Goal: Information Seeking & Learning: Learn about a topic

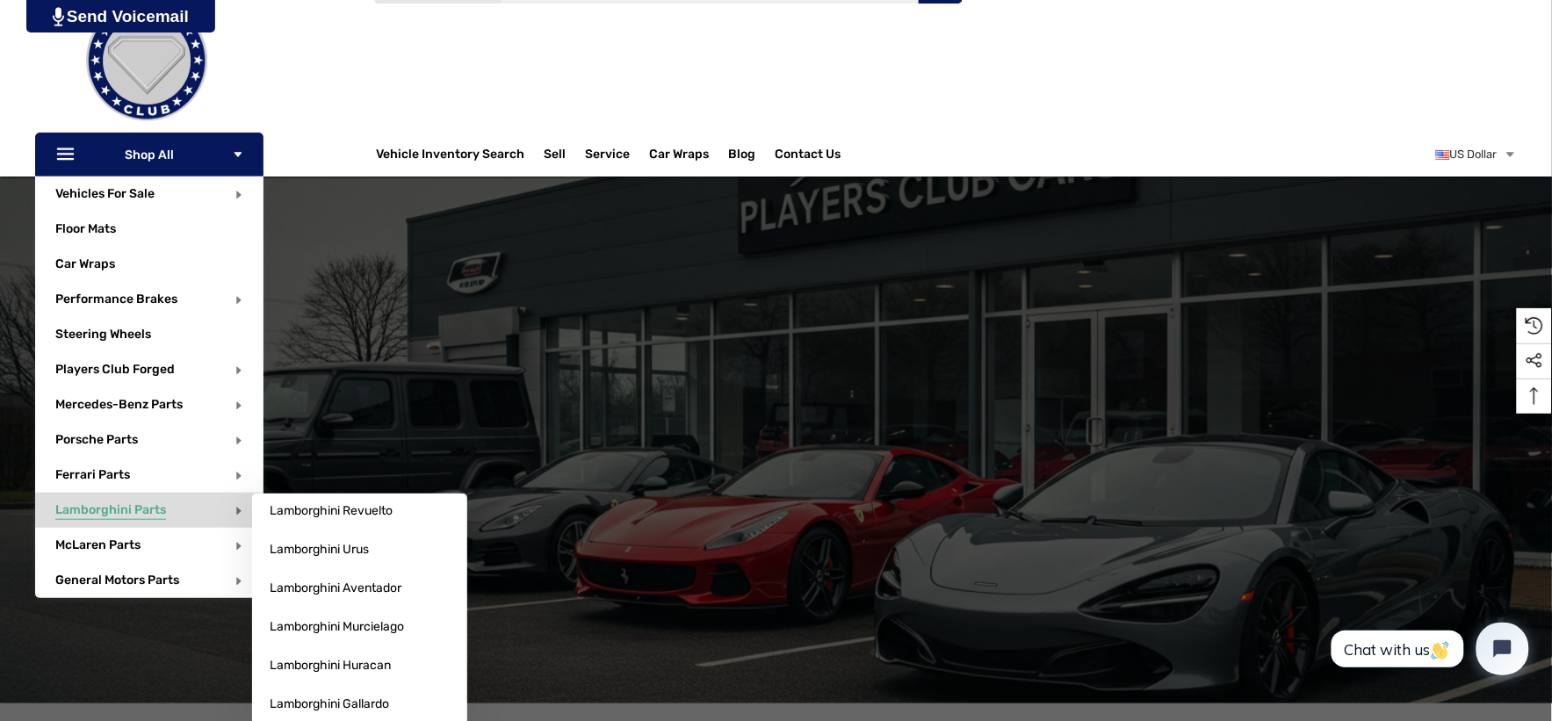
scroll to position [98, 0]
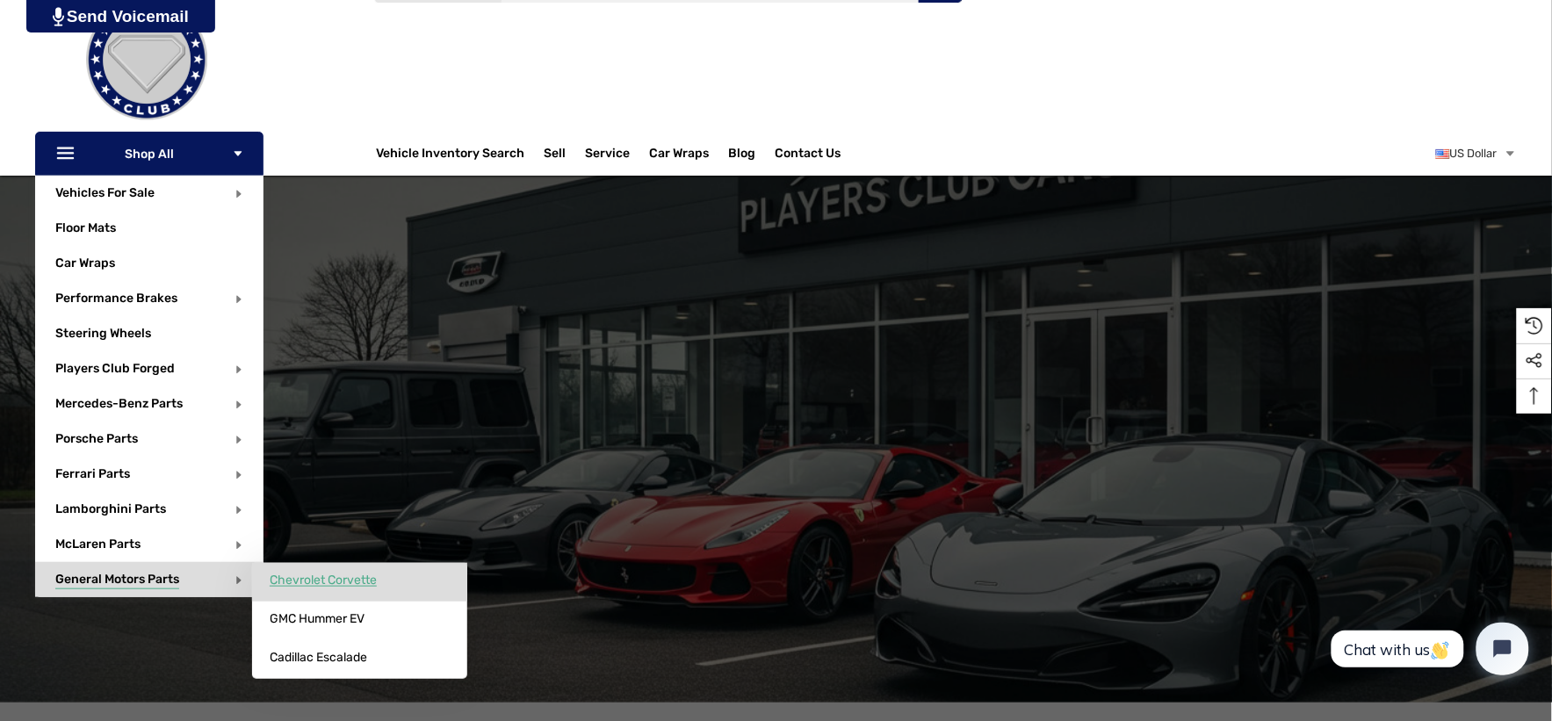
click at [307, 582] on span "Chevrolet Corvette" at bounding box center [323, 581] width 107 height 16
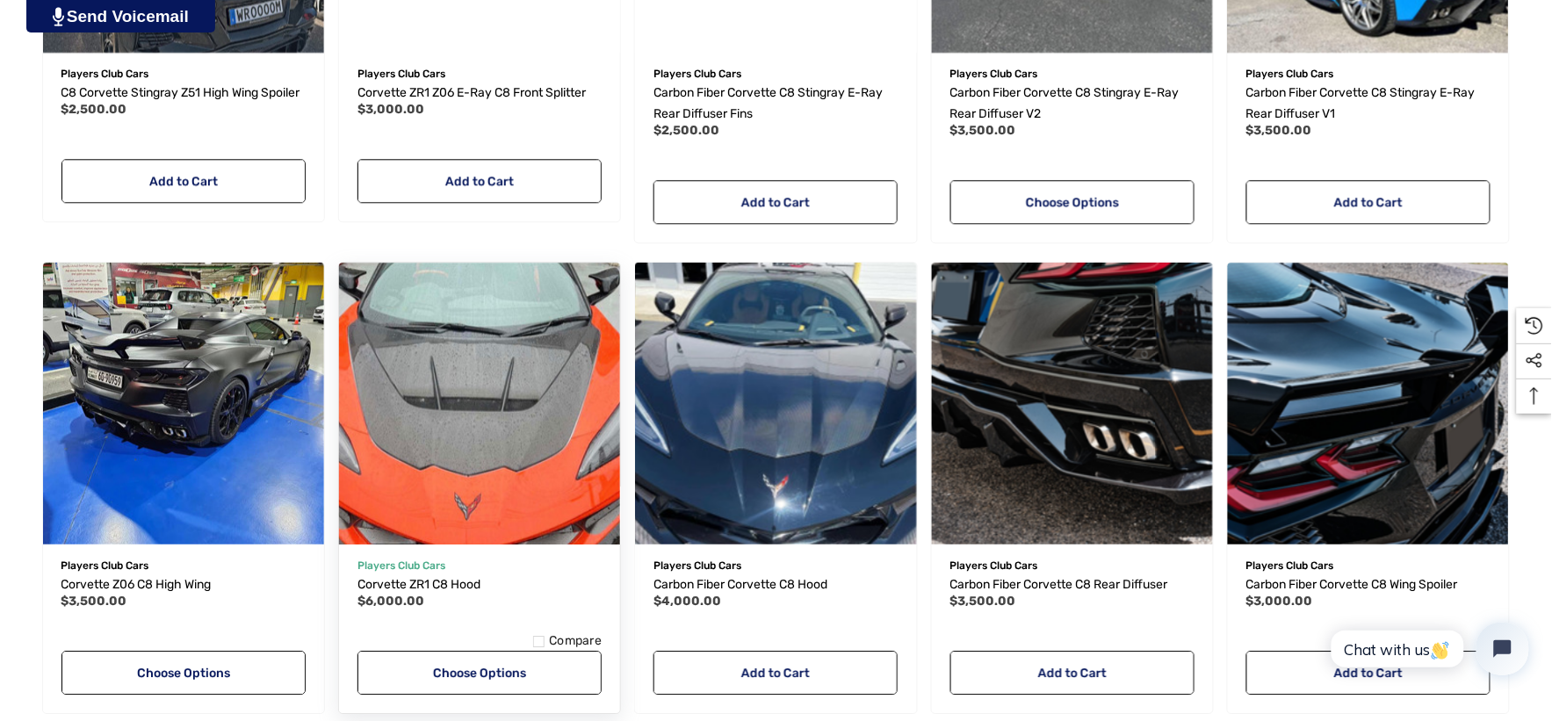
scroll to position [1268, 0]
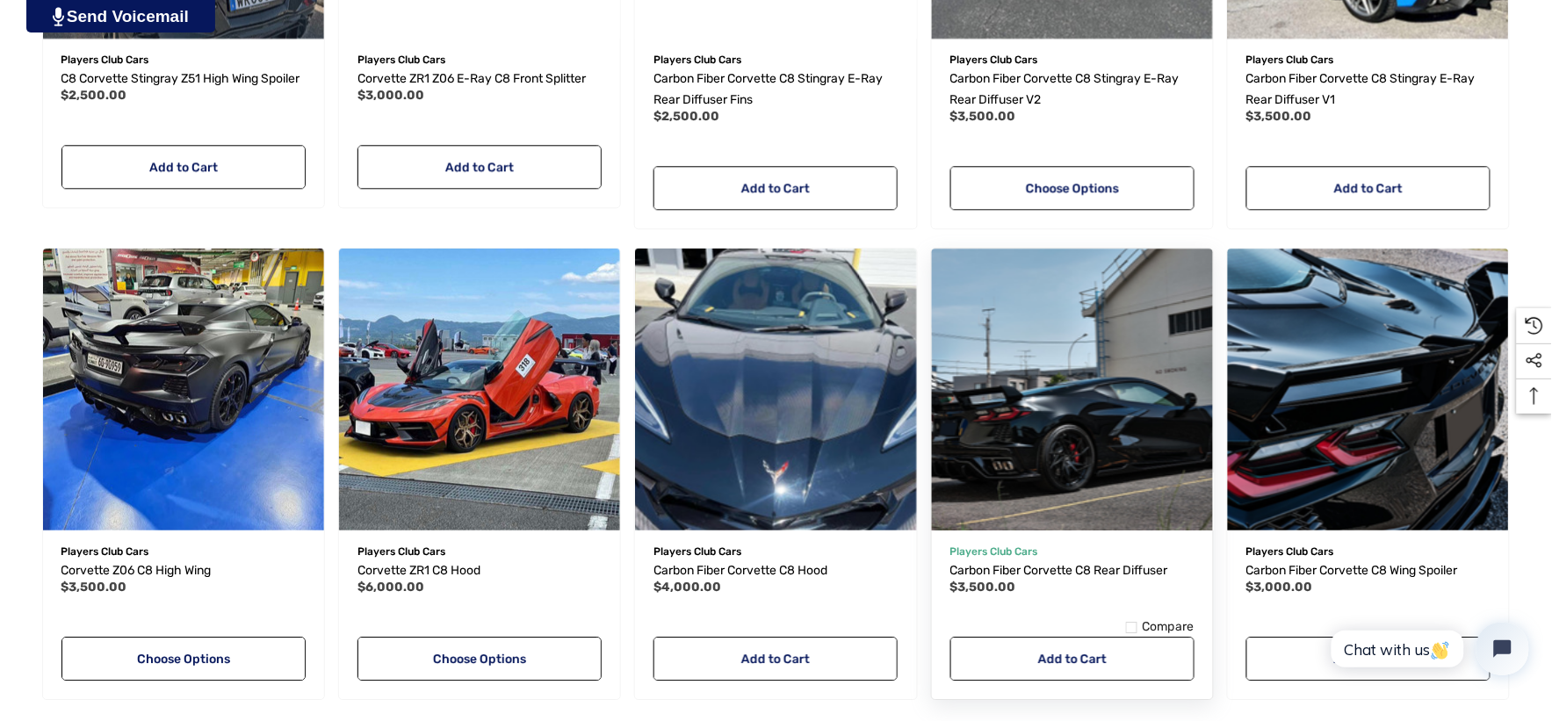
click at [1095, 371] on img "Carbon Fiber Corvette C8 Rear Diffuser,$3,500.00\a" at bounding box center [1072, 389] width 309 height 309
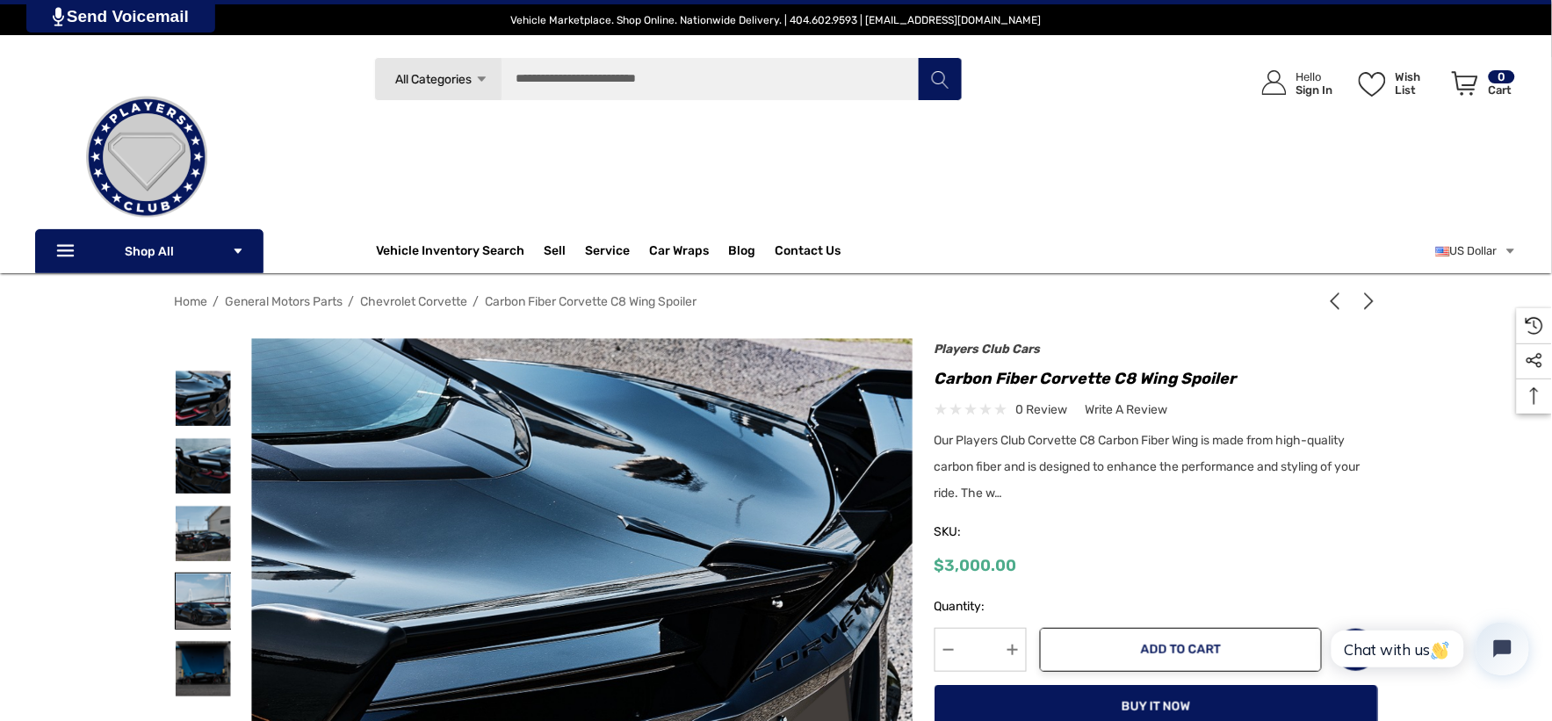
click at [199, 595] on img at bounding box center [203, 601] width 55 height 55
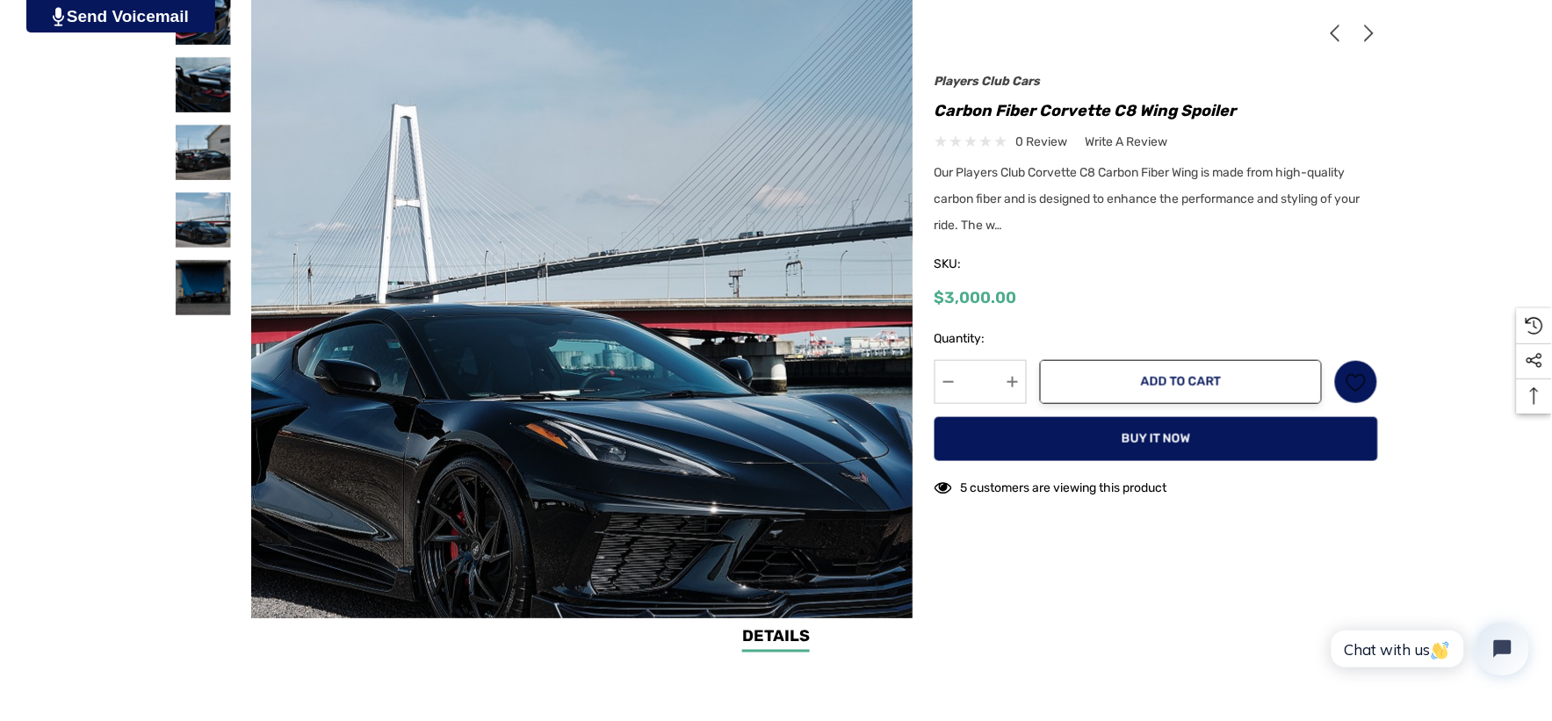
scroll to position [488, 0]
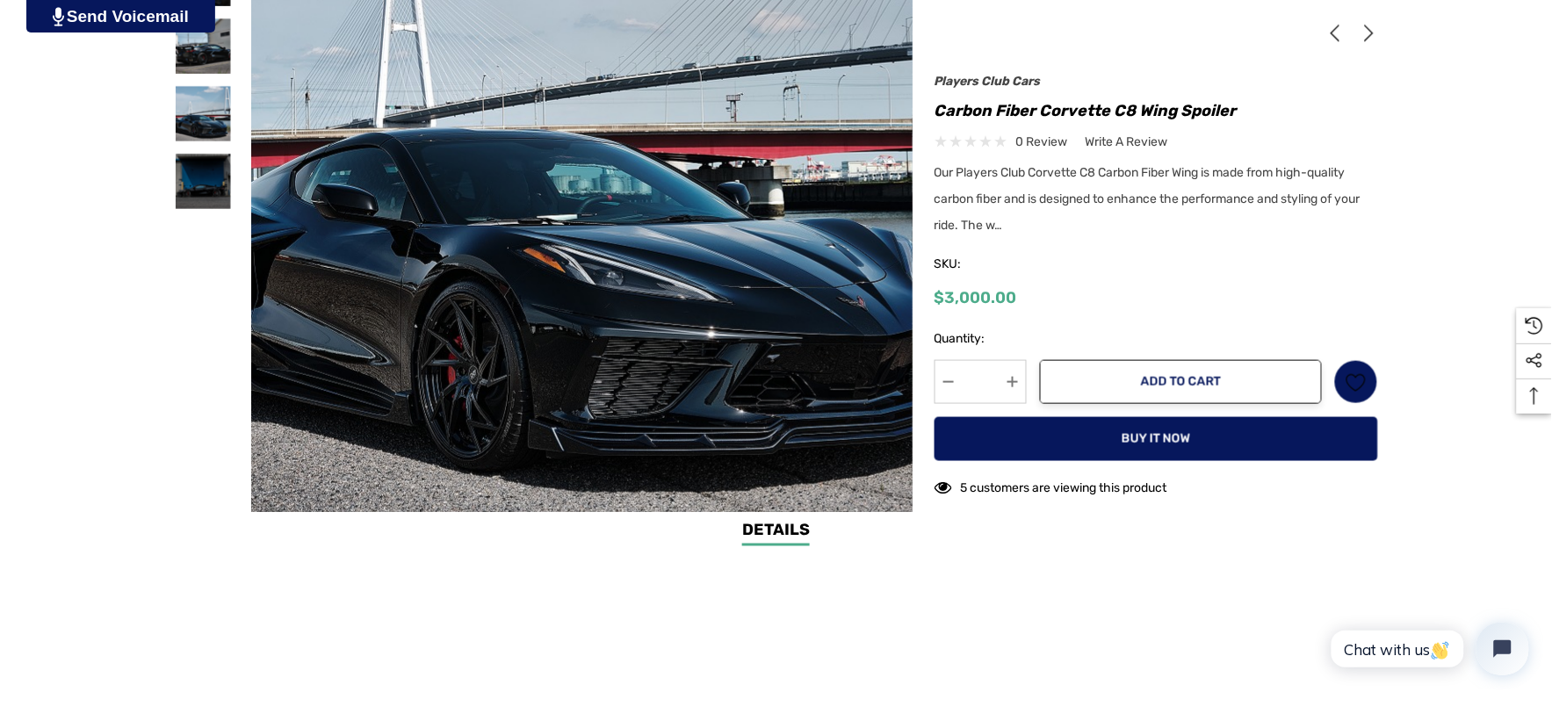
click at [603, 411] on img at bounding box center [570, 117] width 1124 height 843
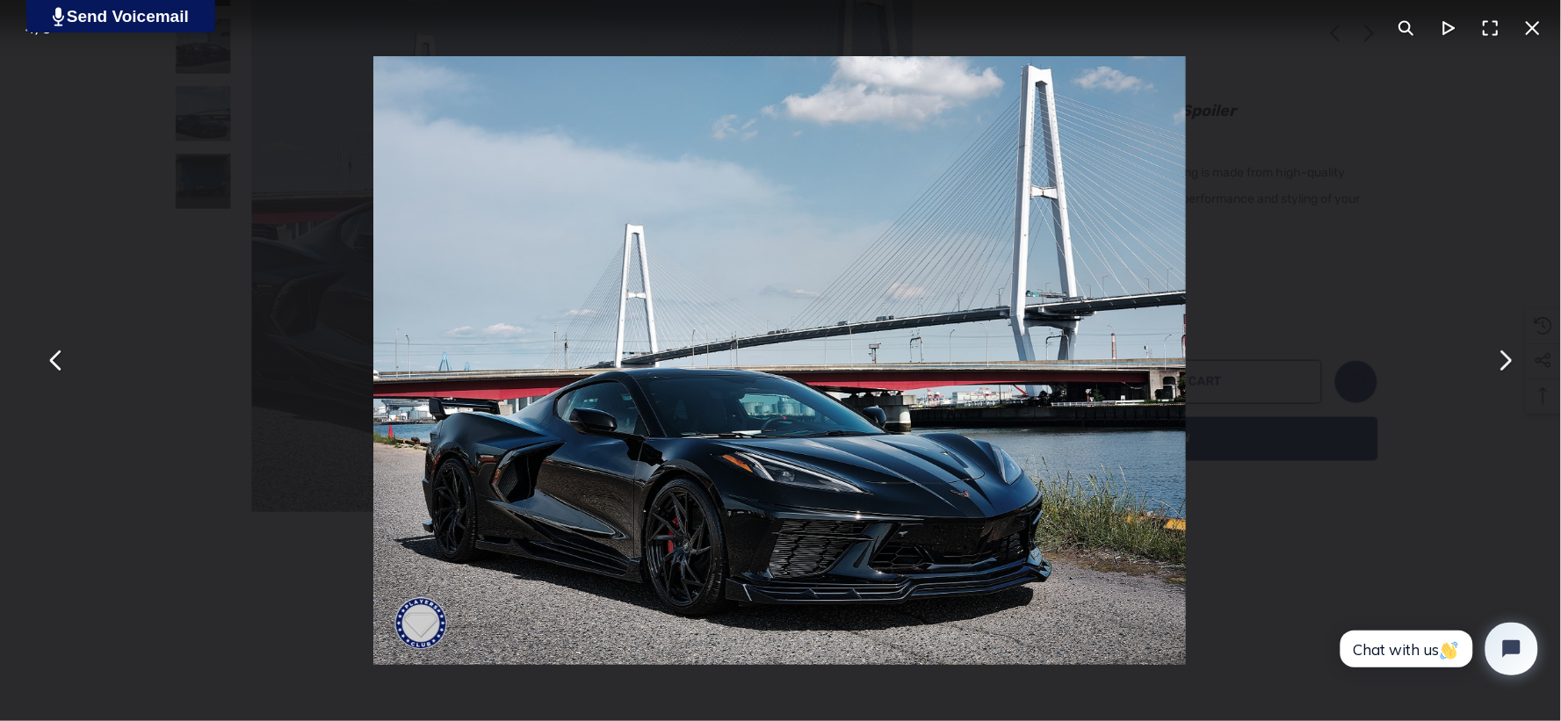
click at [199, 229] on div "You can close this modal content with the ESC key" at bounding box center [779, 360] width 1561 height 721
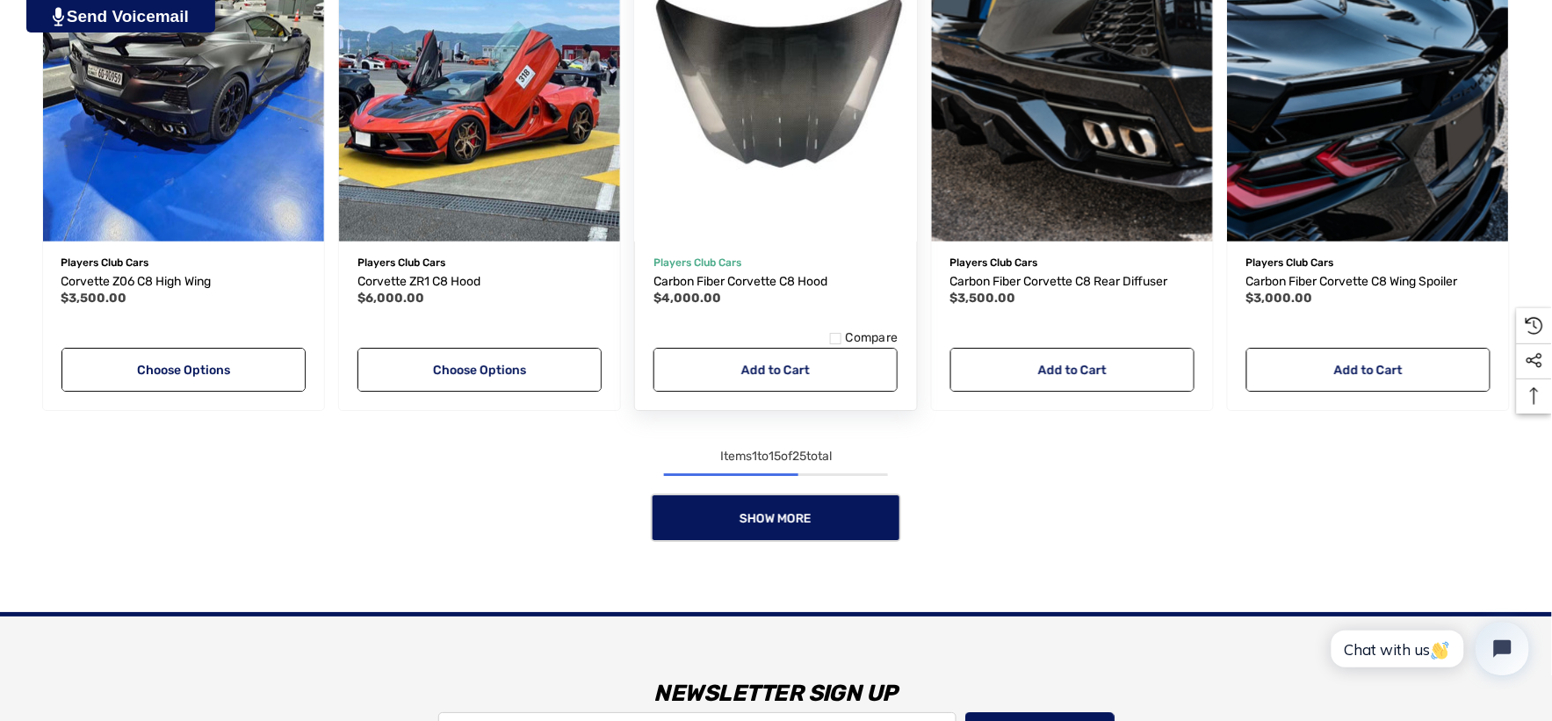
scroll to position [1561, 0]
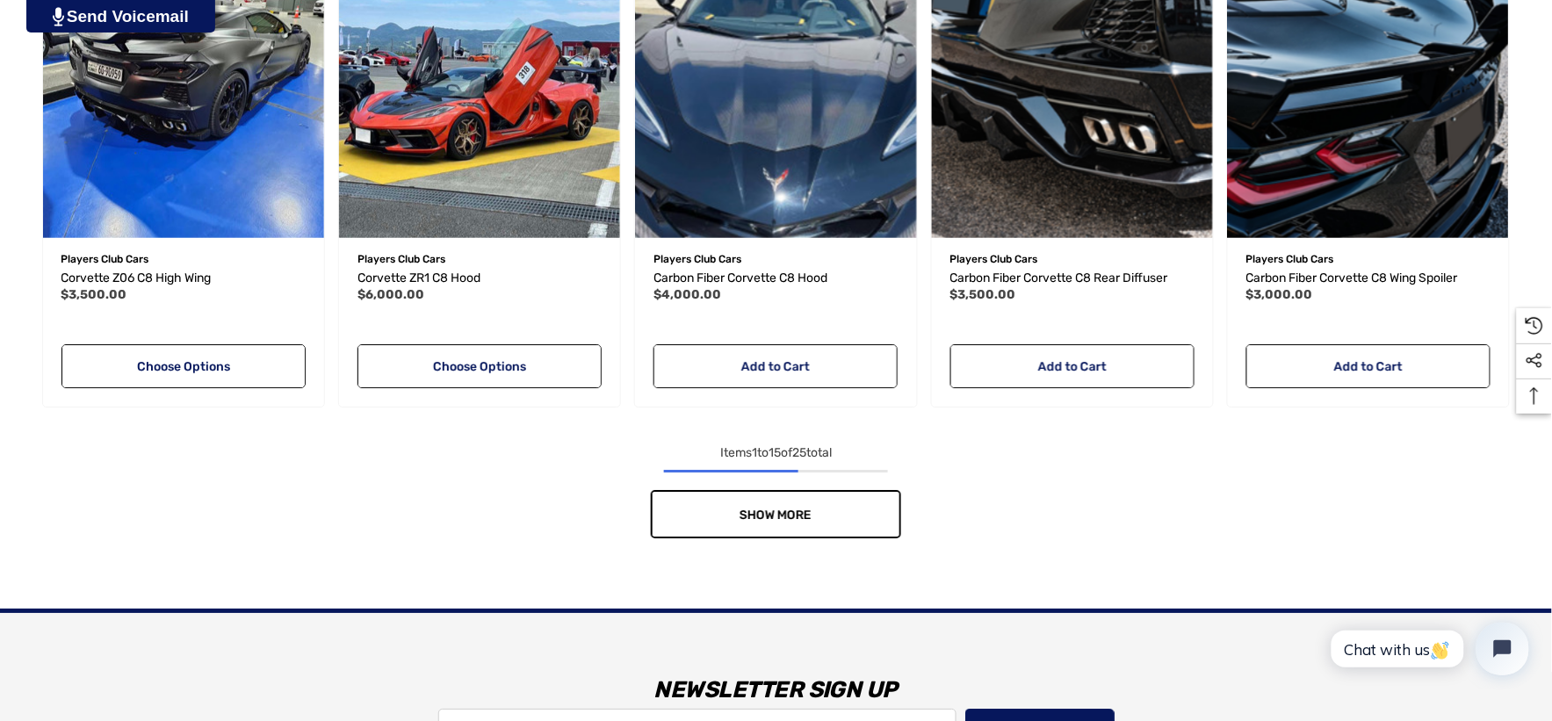
click at [679, 514] on link "Show More" at bounding box center [776, 514] width 250 height 48
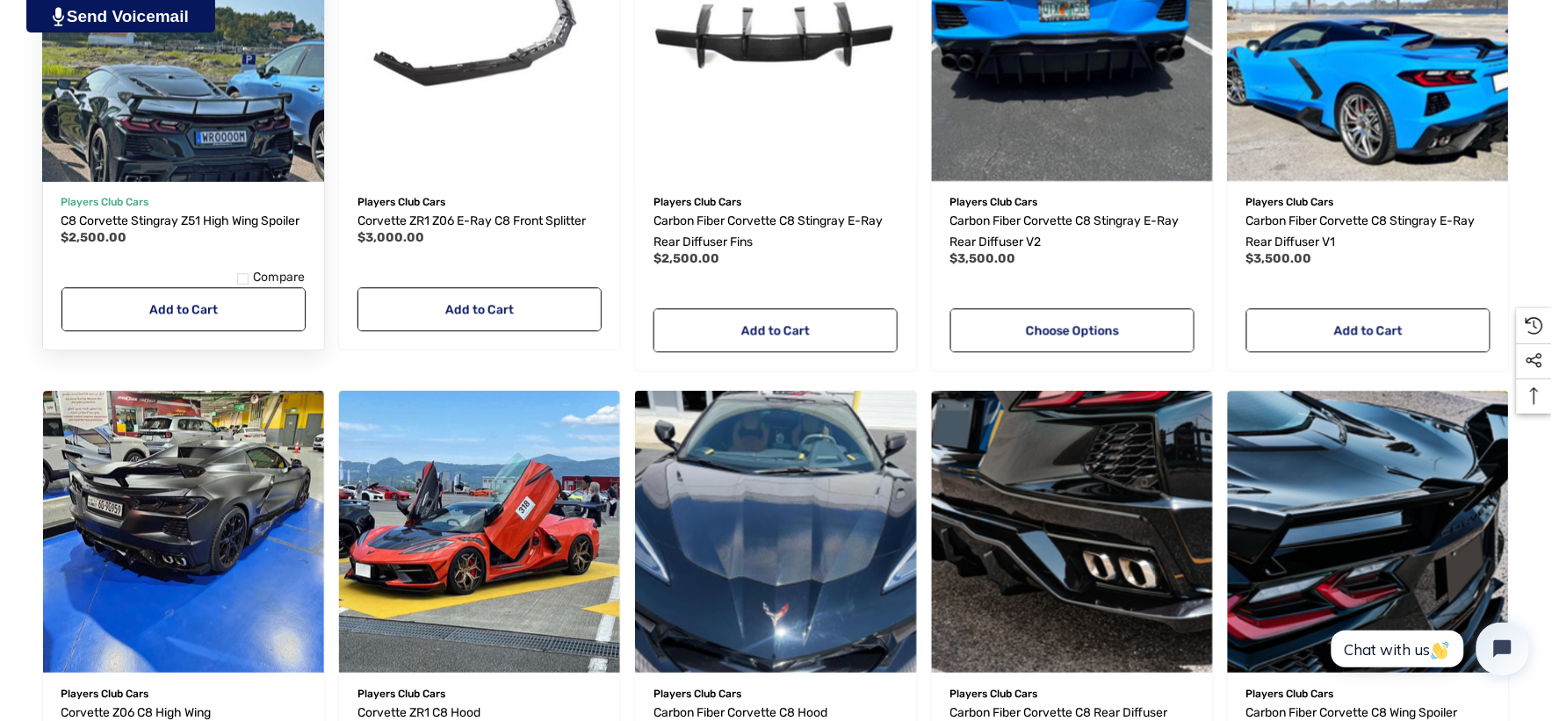
scroll to position [1171, 0]
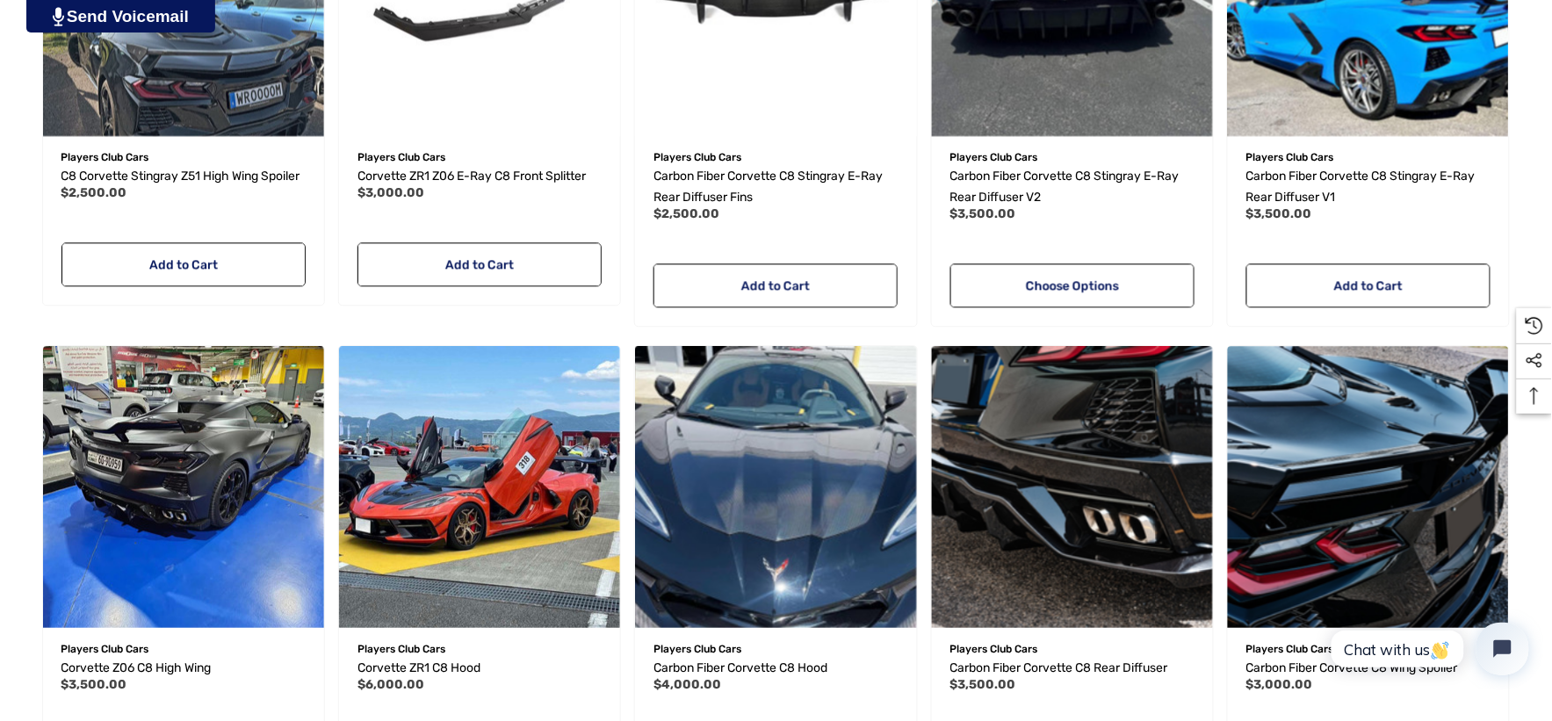
drag, startPoint x: 218, startPoint y: 178, endPoint x: 256, endPoint y: 329, distance: 154.9
click at [256, 314] on li "Quick view Add to Wishlist Players Club Cars C8 Corvette Stingray Z51 High Wing…" at bounding box center [183, 80] width 296 height 470
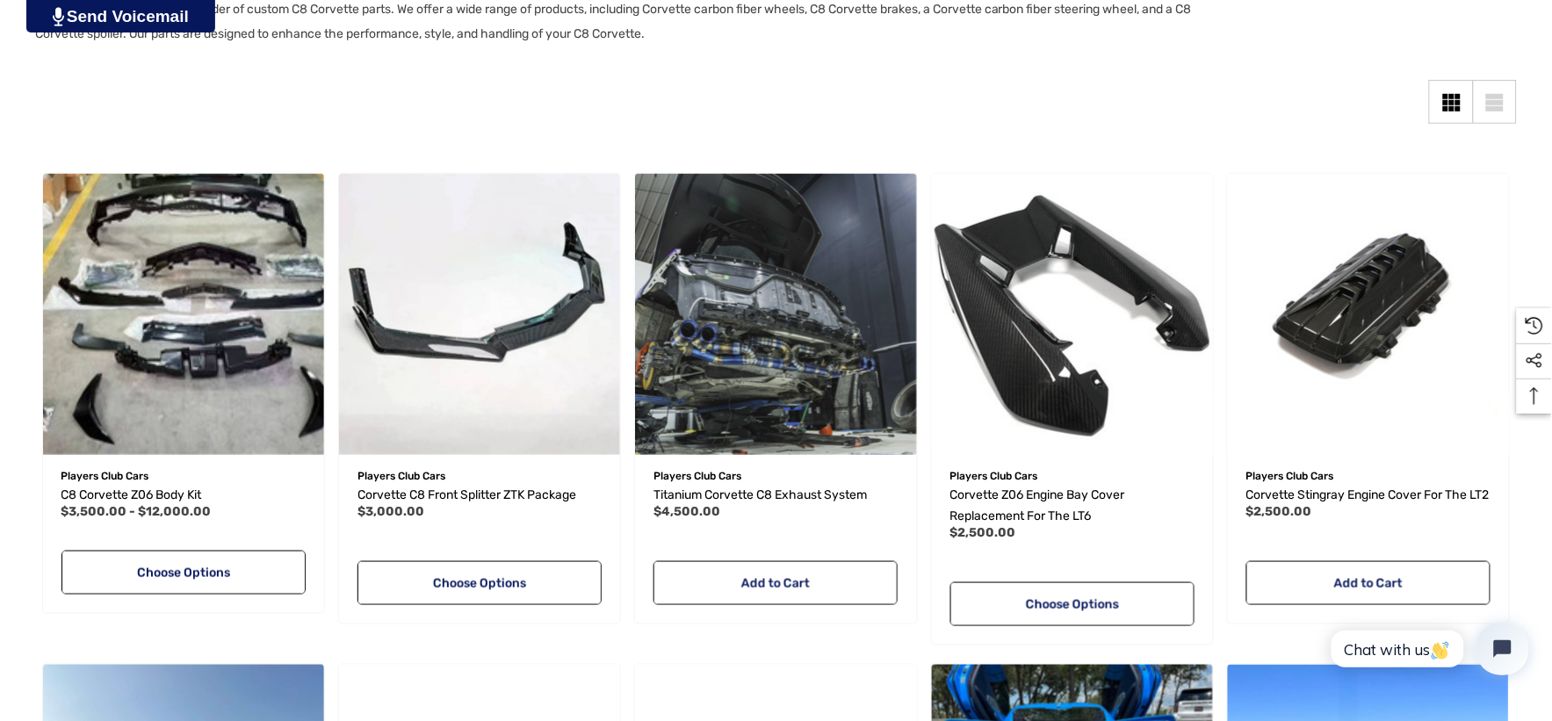
scroll to position [390, 0]
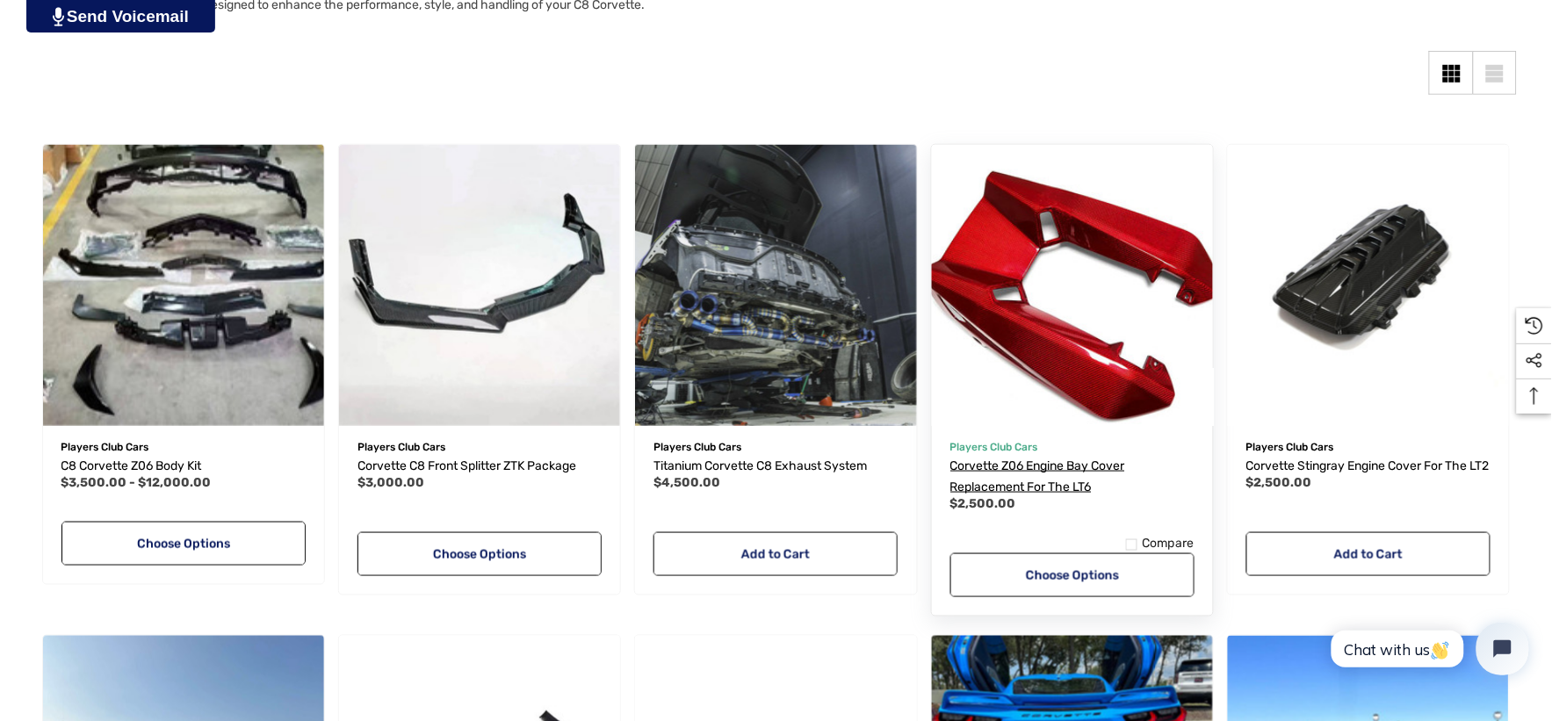
drag, startPoint x: 1263, startPoint y: 466, endPoint x: 1064, endPoint y: 466, distance: 199.4
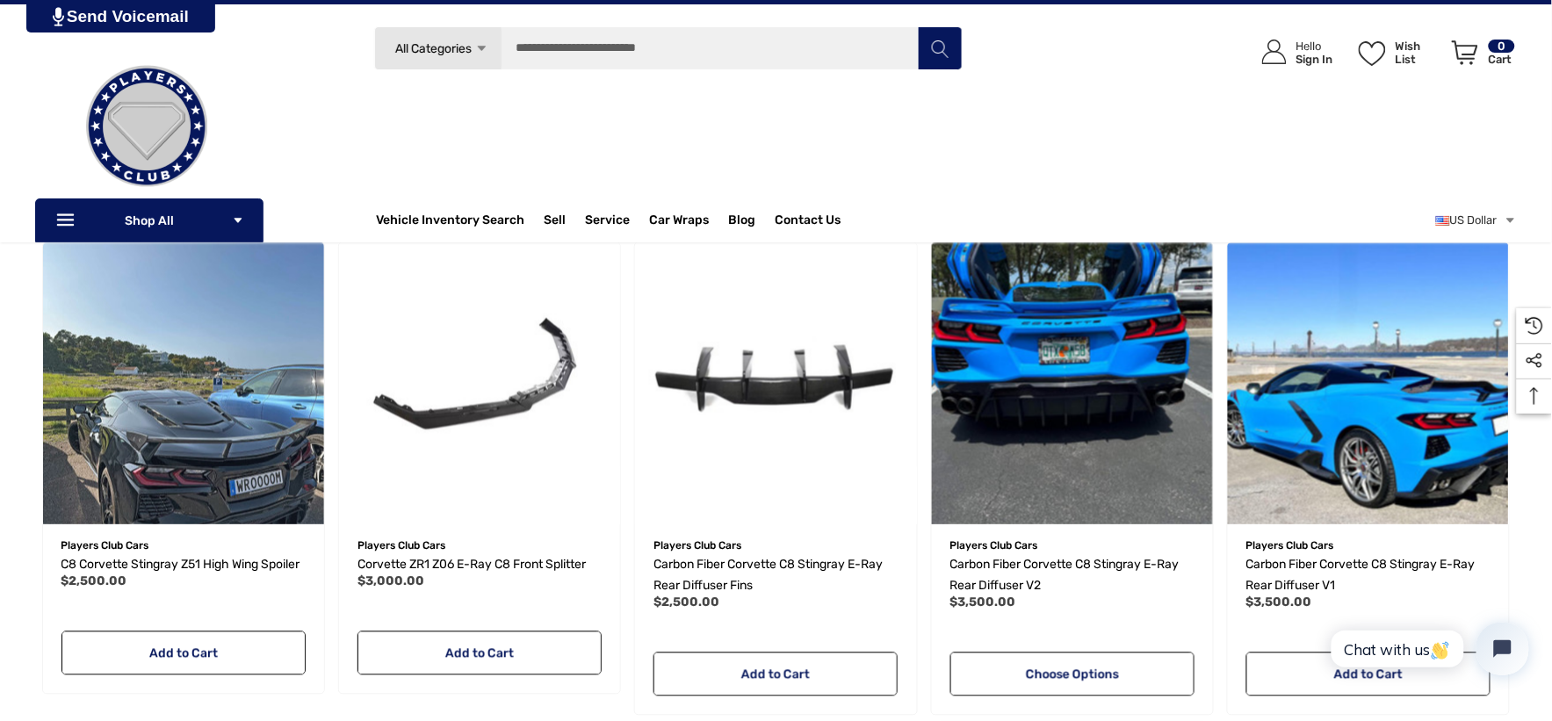
scroll to position [780, 0]
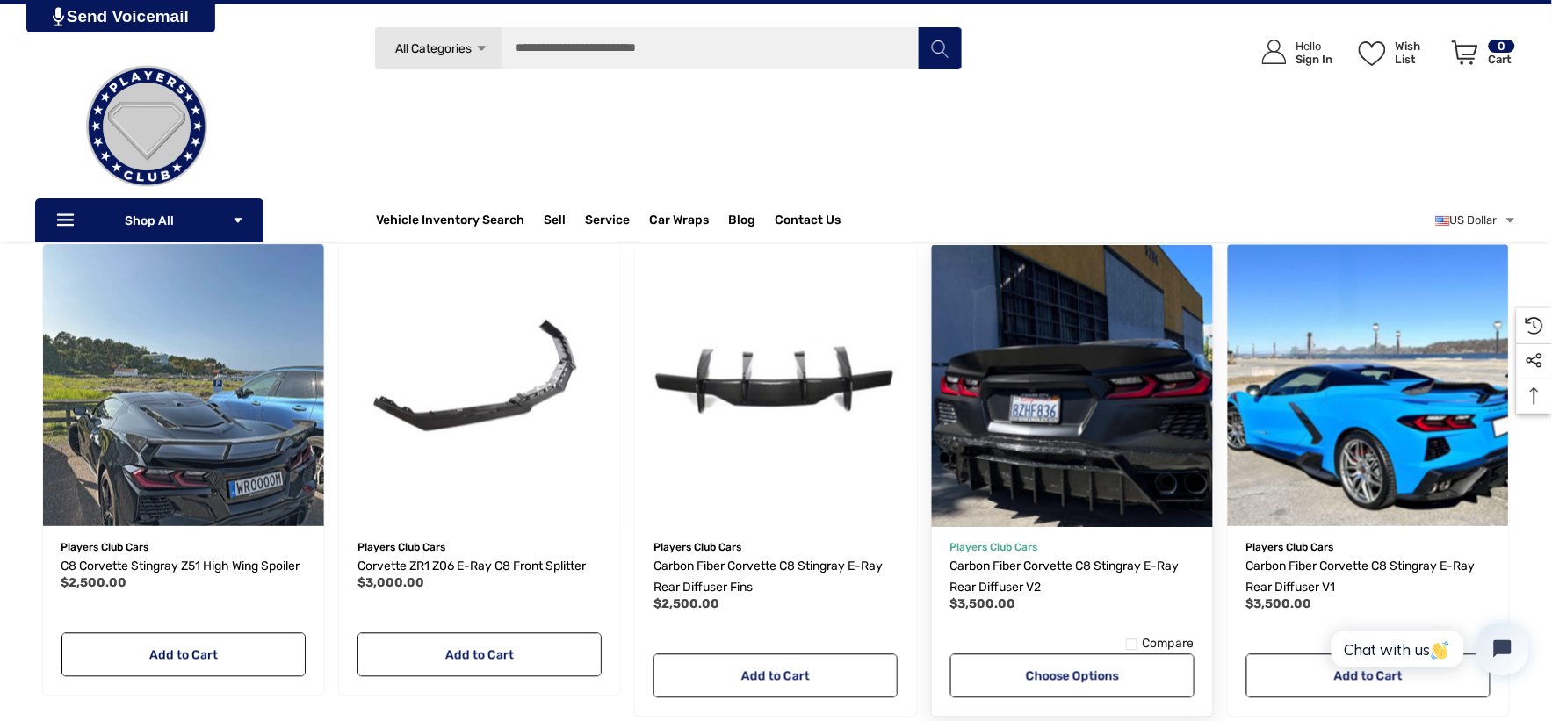
click at [1081, 471] on img "Carbon Fiber Corvette C8 Stingray E-Ray Rear Diffuser V2,$3,500.00\a" at bounding box center [1072, 385] width 309 height 309
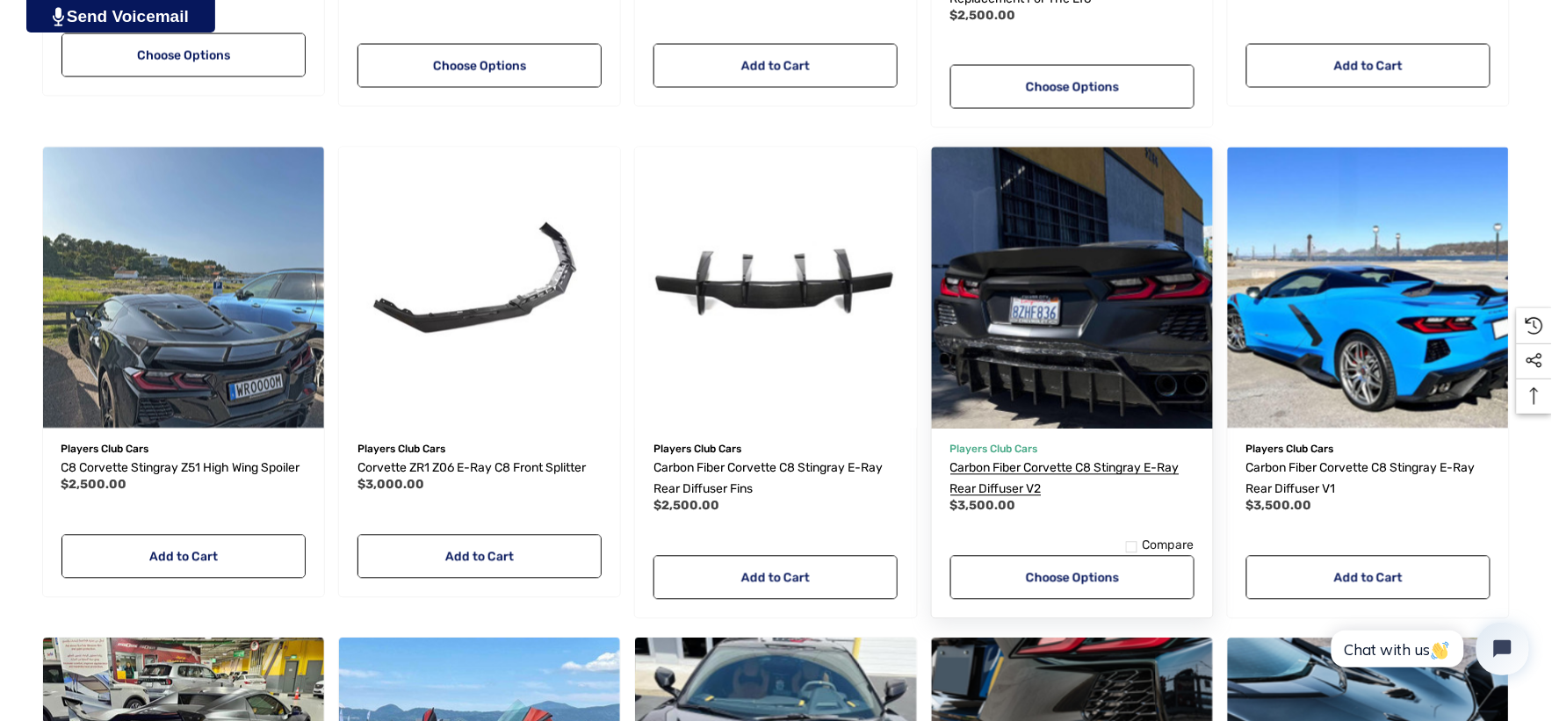
click at [1166, 470] on span "Carbon Fiber Corvette C8 Stingray E-Ray Rear Diffuser V2" at bounding box center [1064, 479] width 229 height 36
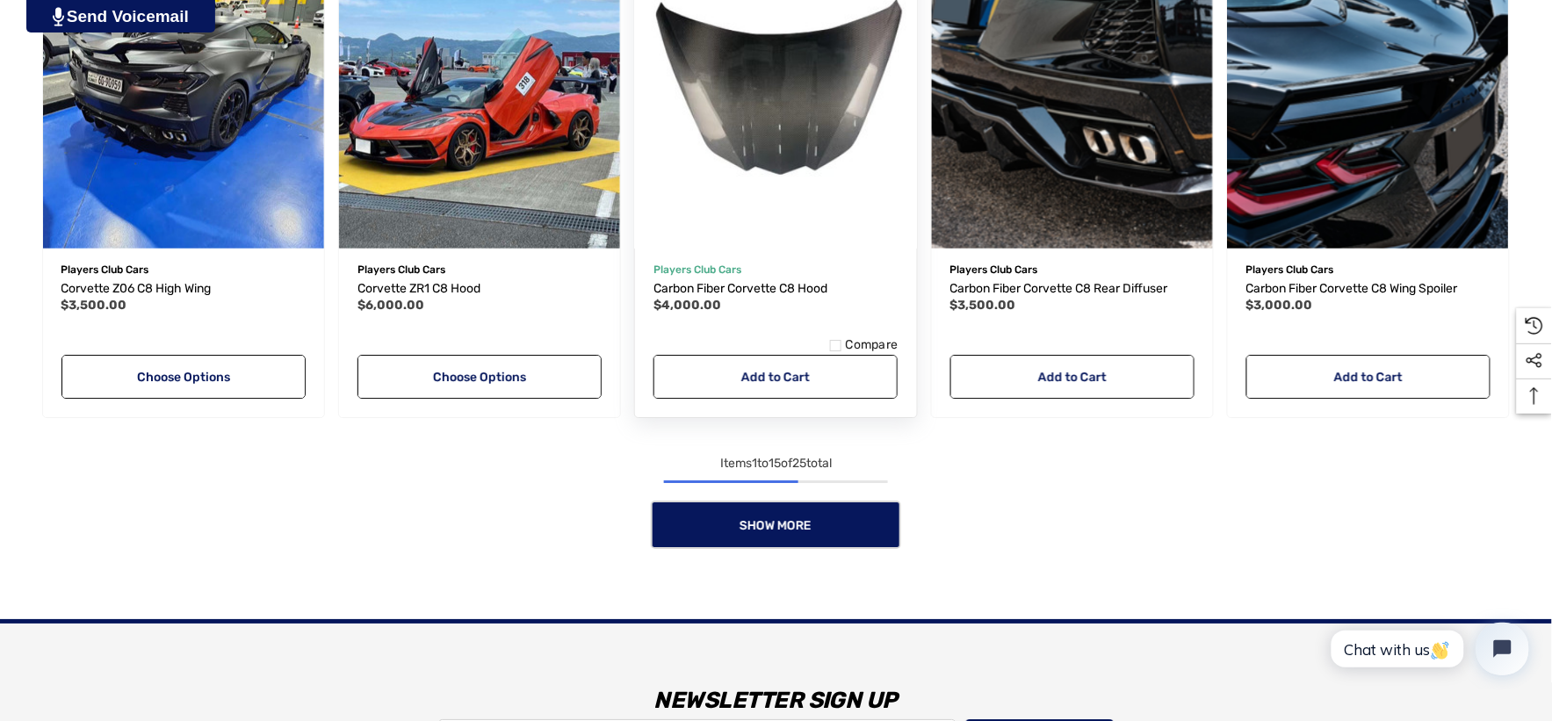
scroll to position [1561, 0]
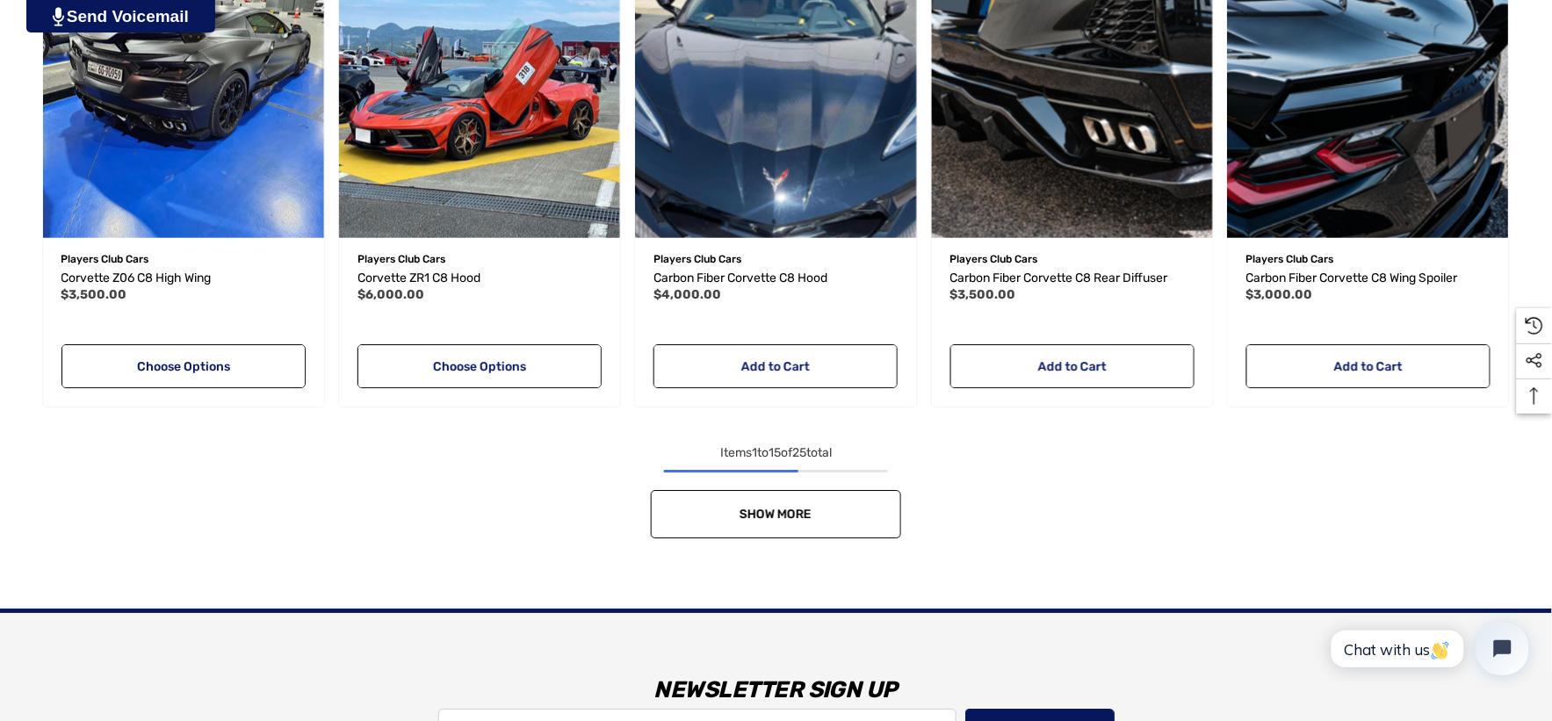
click at [871, 522] on link "Show More" at bounding box center [776, 514] width 250 height 48
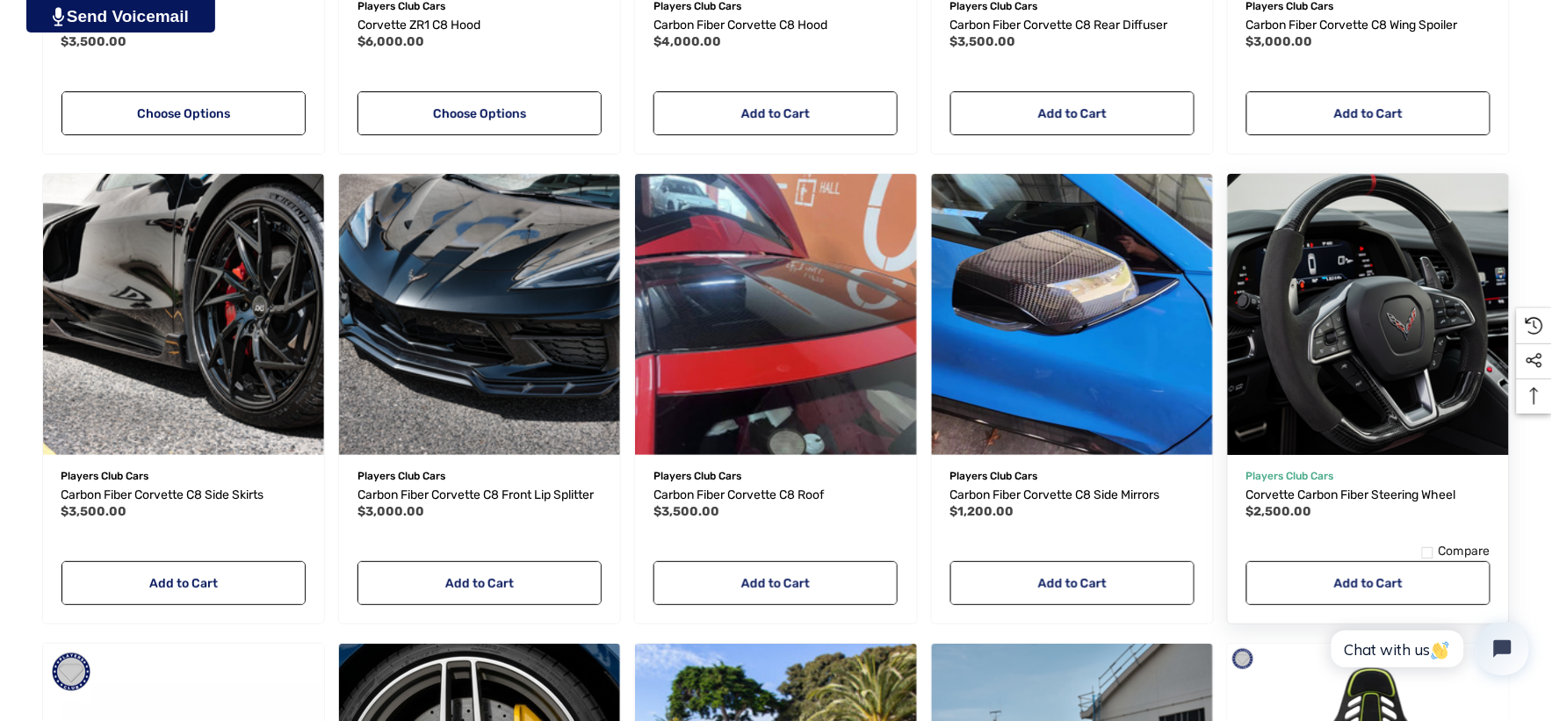
scroll to position [1854, 0]
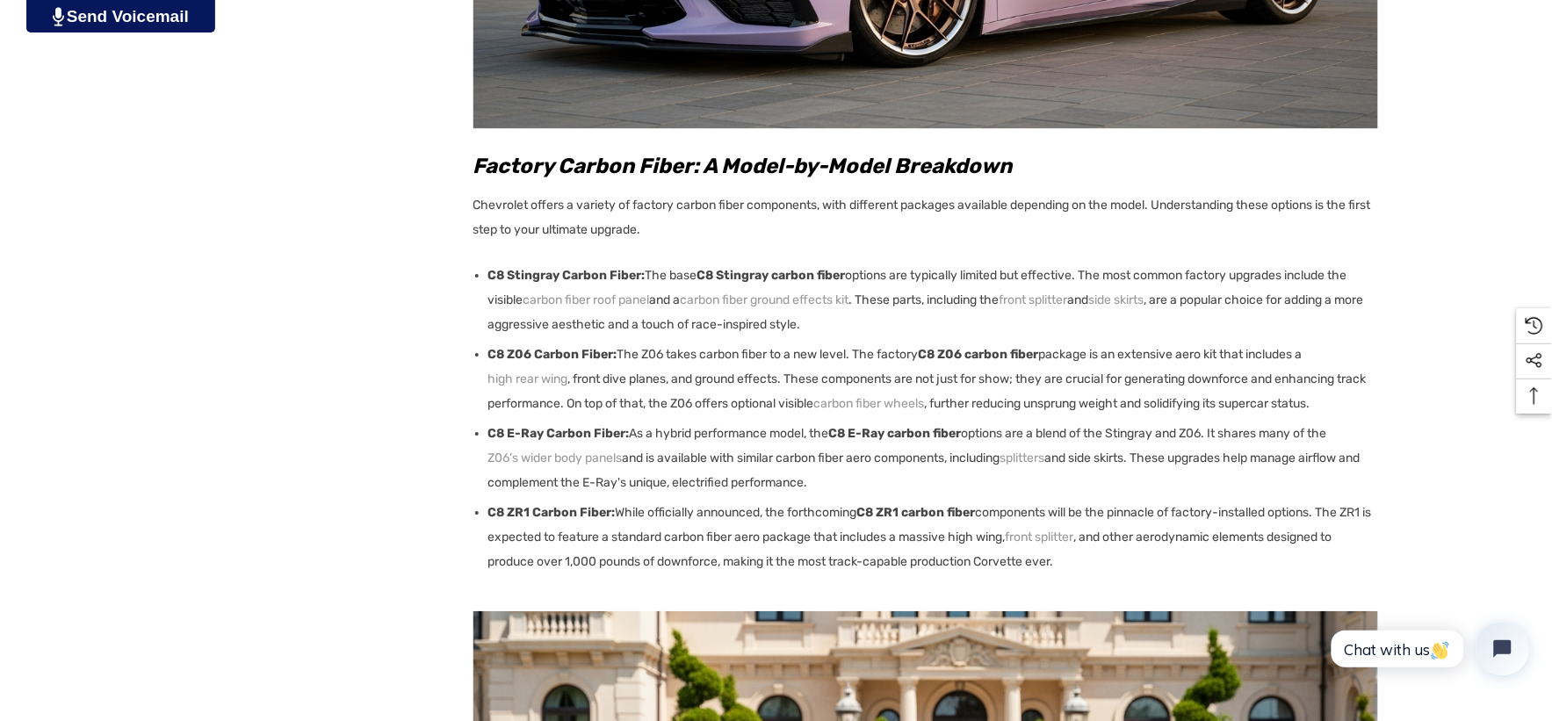
scroll to position [1561, 0]
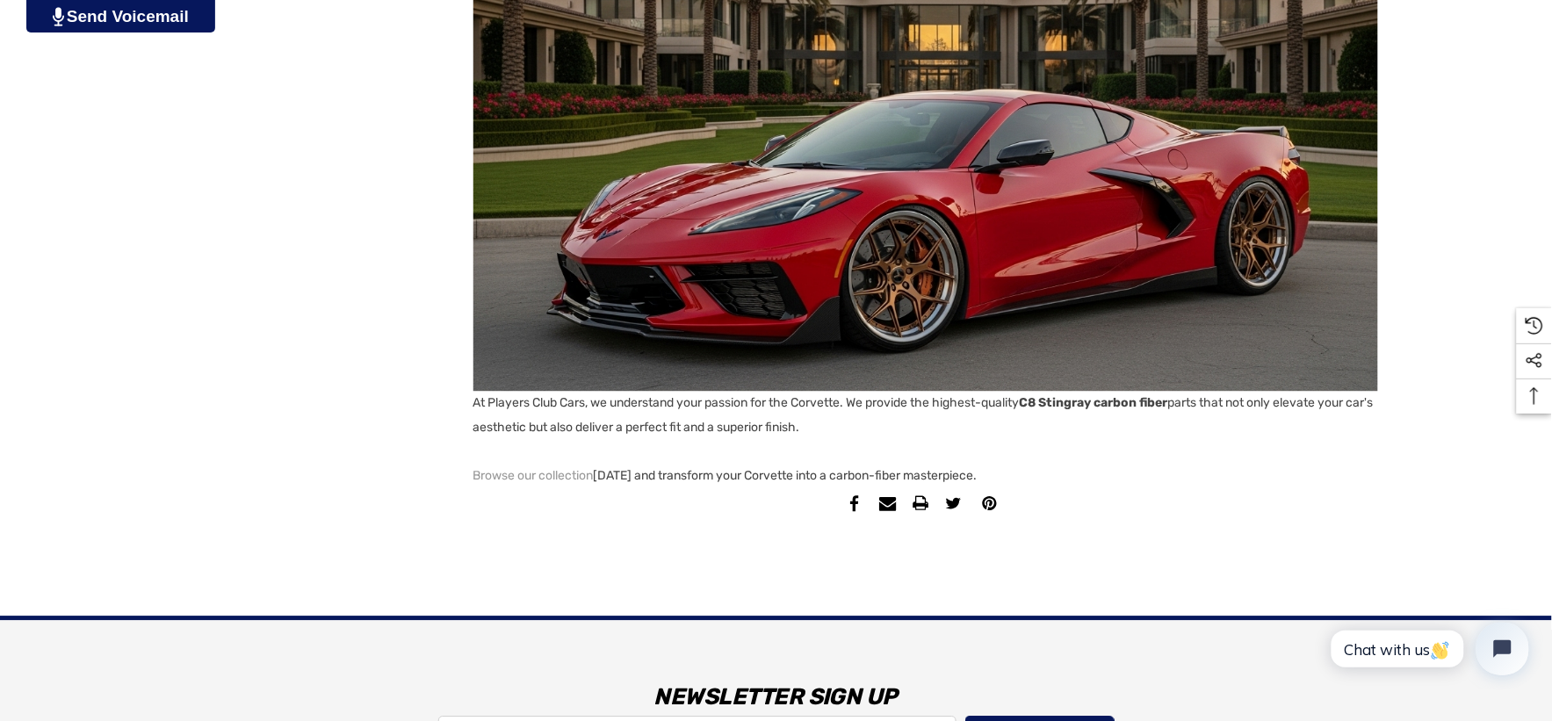
scroll to position [3220, 0]
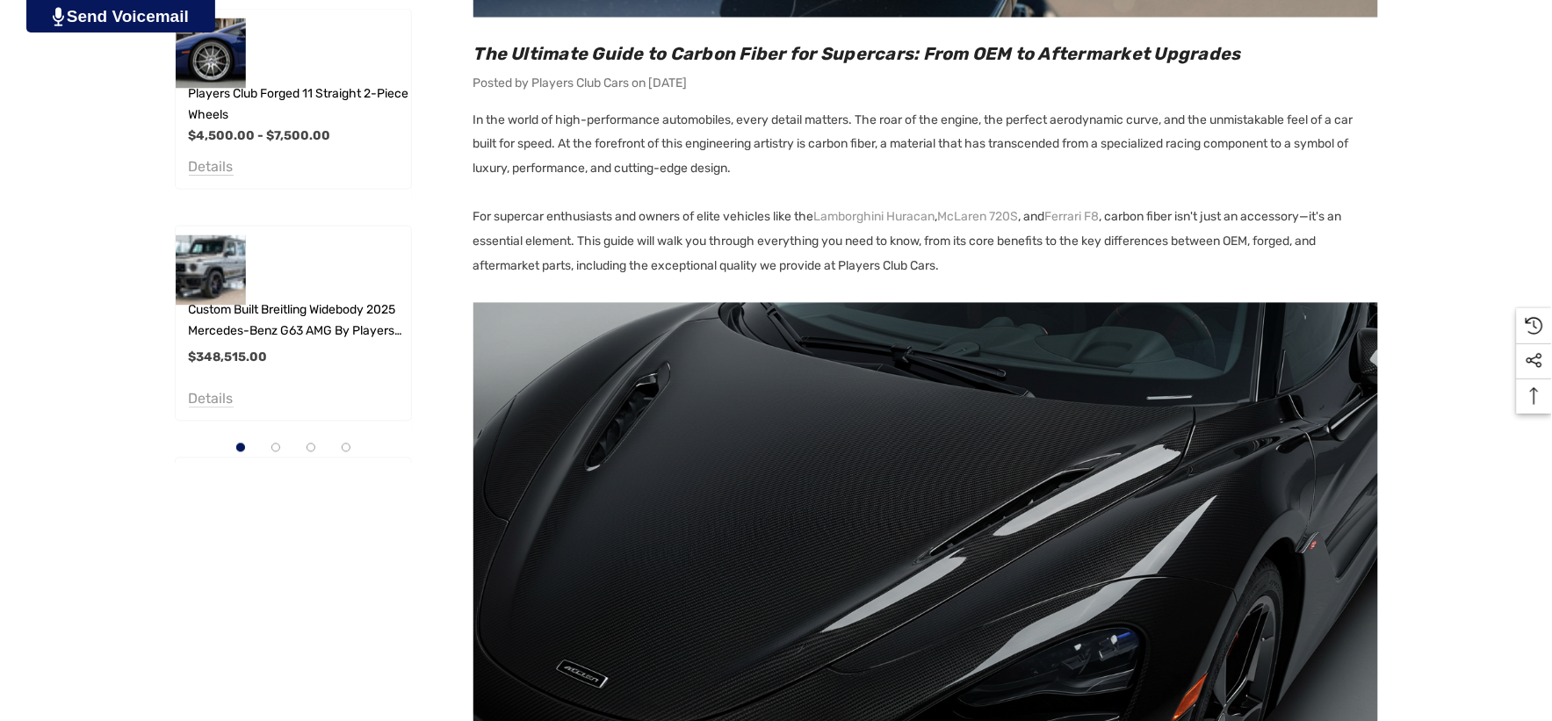
scroll to position [878, 0]
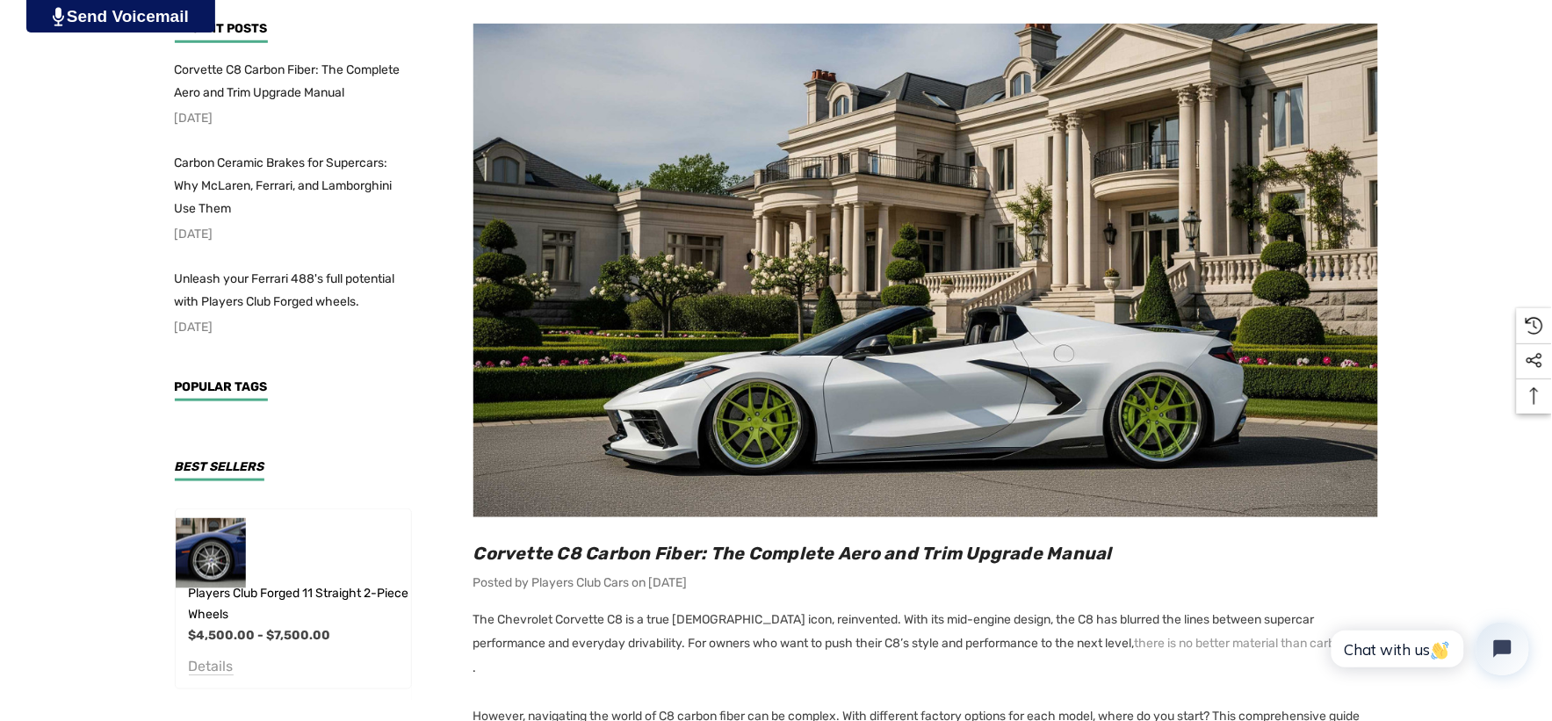
scroll to position [390, 0]
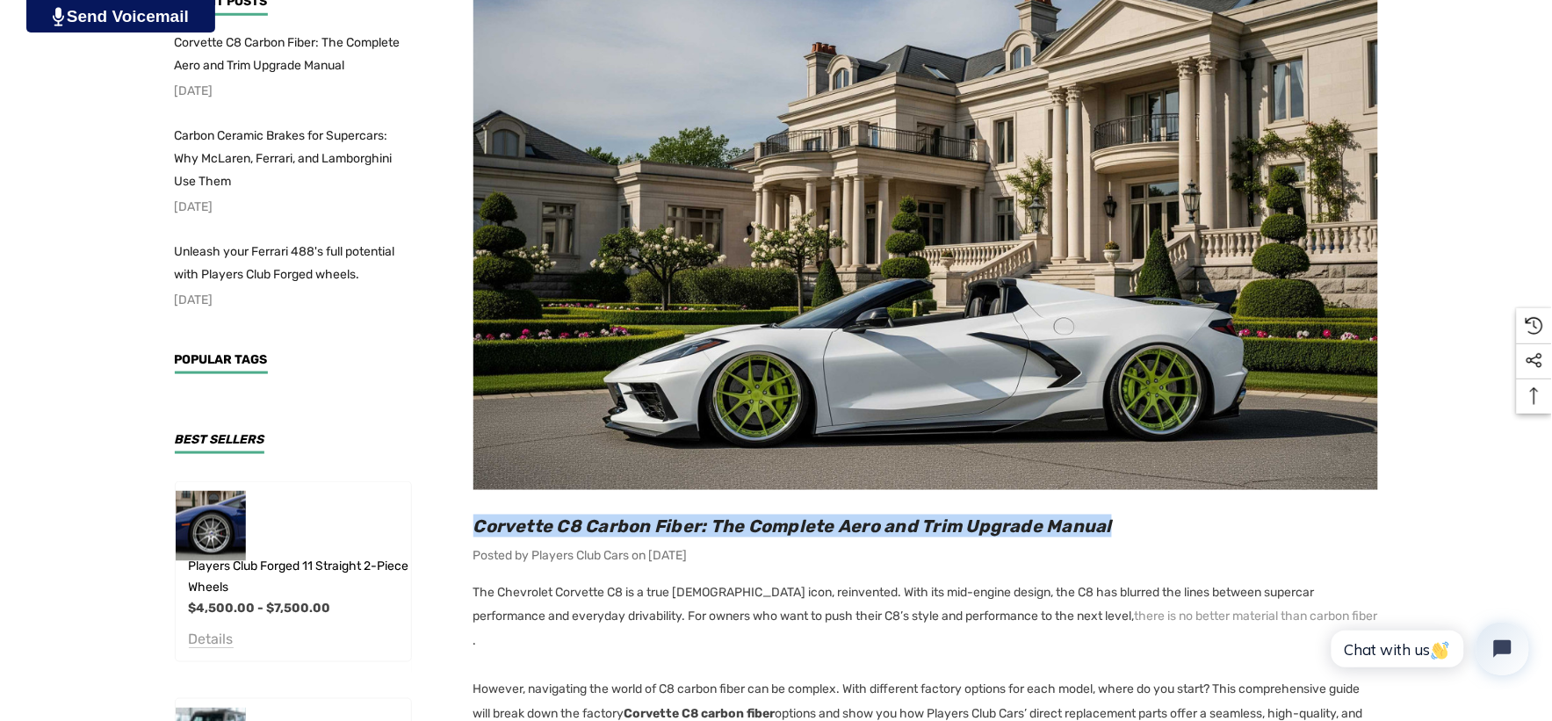
click at [1126, 524] on h2 "Corvette C8 Carbon Fiber: The Complete Aero and Trim Upgrade Manual" at bounding box center [925, 526] width 905 height 23
copy span "Corvette C8 Carbon Fiber: The Complete Aero and Trim Upgrade Manual"
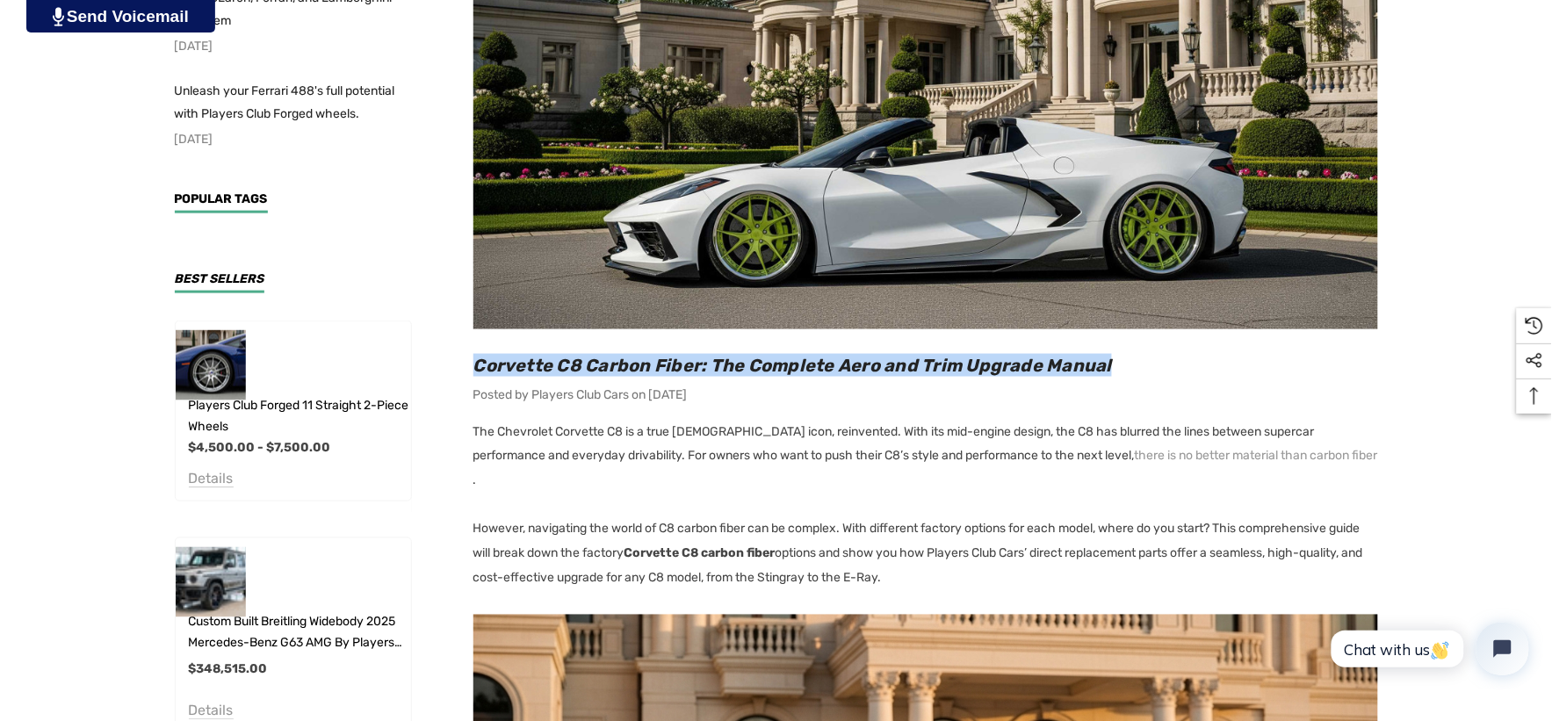
scroll to position [585, 0]
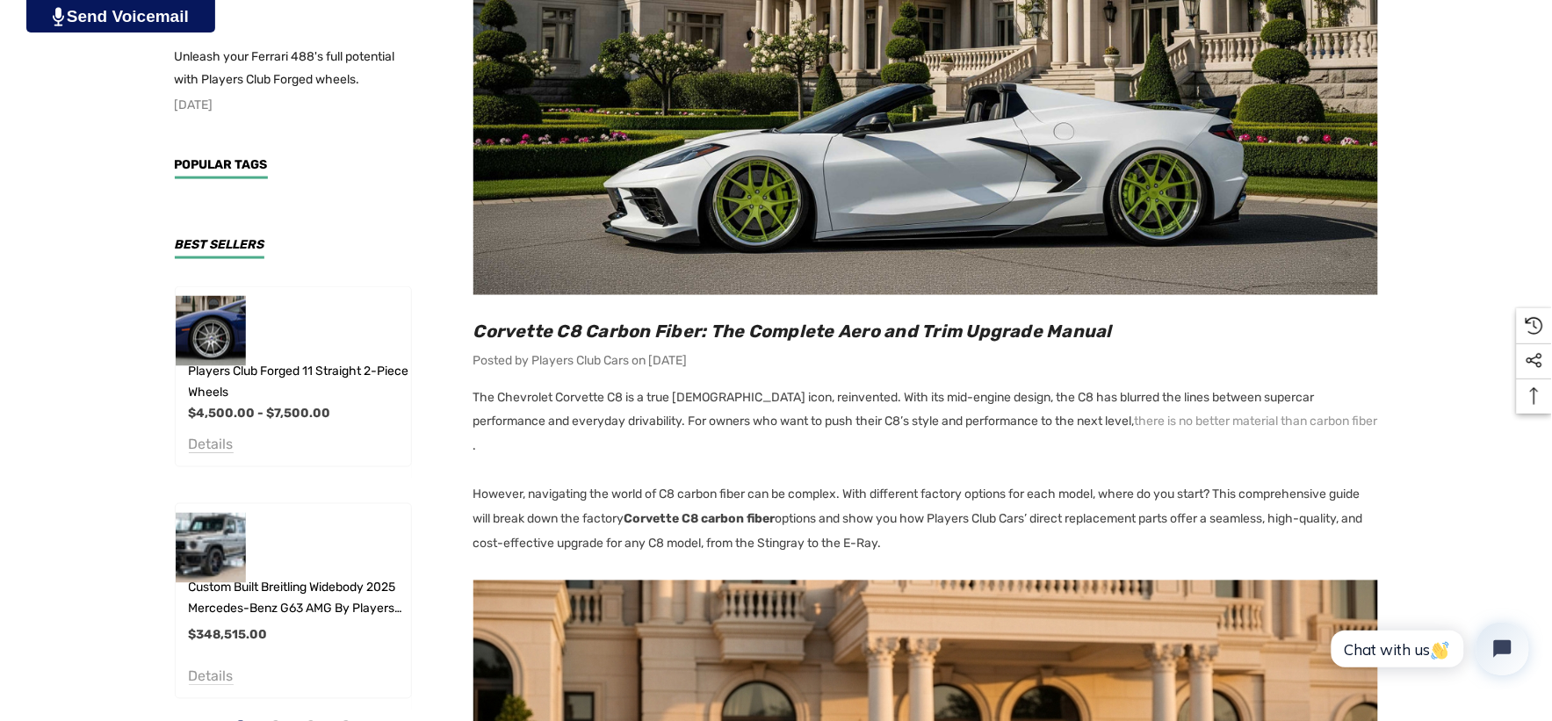
click at [1227, 483] on p "However, navigating the world of C8 carbon fiber can be complex. With different…" at bounding box center [925, 520] width 905 height 74
click at [1133, 509] on p "However, navigating the world of C8 carbon fiber can be complex. With different…" at bounding box center [925, 520] width 905 height 74
copy p "This comprehensive guide will break down the factory Corvette C8 carbon fiber o…"
